Goal: Information Seeking & Learning: Learn about a topic

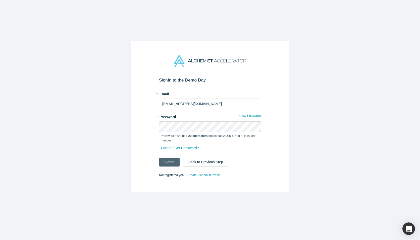
click at [169, 160] on button "Sign In" at bounding box center [169, 162] width 21 height 9
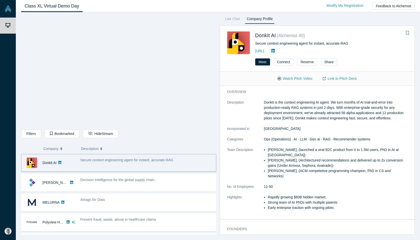
click at [85, 162] on div "Secure context engineering agent for instant, accurate RAG" at bounding box center [146, 160] width 133 height 5
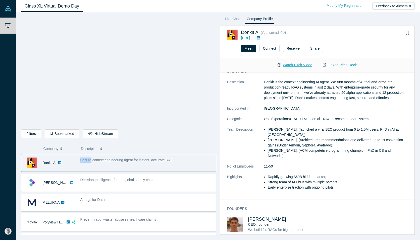
click at [292, 65] on button "Watch Pitch Video" at bounding box center [294, 65] width 45 height 9
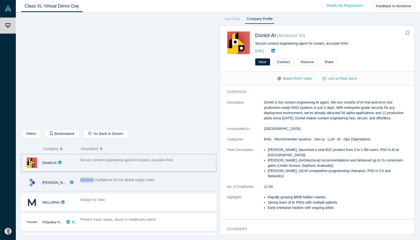
click at [68, 178] on link at bounding box center [71, 182] width 7 height 17
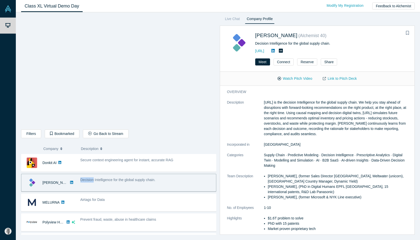
click at [44, 187] on div "[PERSON_NAME]" at bounding box center [55, 182] width 26 height 17
click at [49, 183] on link "[PERSON_NAME]" at bounding box center [56, 183] width 29 height 4
click at [295, 78] on button "Watch Pitch Video" at bounding box center [294, 78] width 45 height 9
click at [335, 18] on div "Live Chat Company Profile [PERSON_NAME] ( Alchemist 40 ) Decision Intelligence …" at bounding box center [315, 125] width 199 height 219
